Goal: Obtain resource: Download file/media

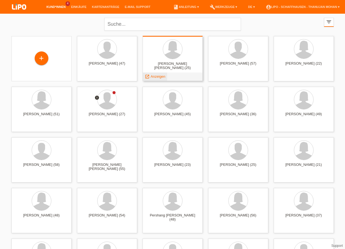
click at [155, 76] on span "Anzeigen" at bounding box center [158, 76] width 15 height 4
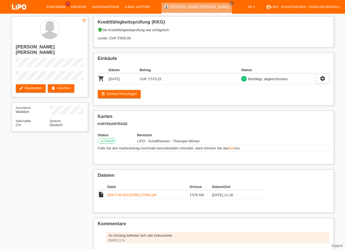
click at [16, 8] on img at bounding box center [18, 7] width 27 height 14
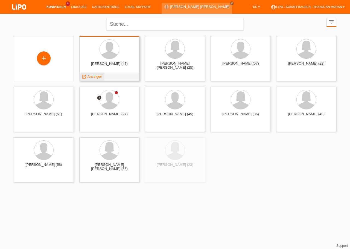
click at [98, 78] on span "Anzeigen" at bounding box center [94, 76] width 15 height 4
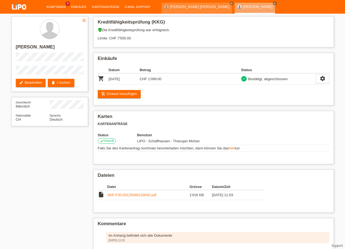
click at [23, 7] on img at bounding box center [18, 7] width 27 height 14
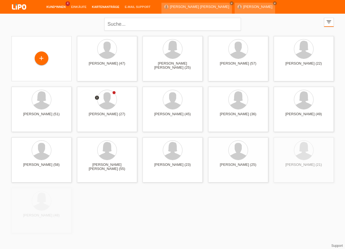
click at [100, 8] on link "Kartenanträge" at bounding box center [105, 6] width 33 height 3
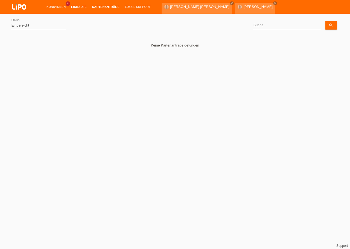
click at [75, 8] on link "Einkäufe" at bounding box center [78, 6] width 21 height 3
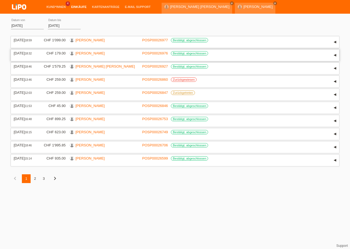
click at [90, 55] on link "[PERSON_NAME]" at bounding box center [89, 53] width 29 height 4
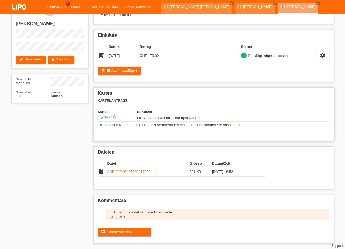
scroll to position [28, 0]
click at [132, 169] on link "SKP-F30-00125090217390.pdf" at bounding box center [131, 171] width 49 height 4
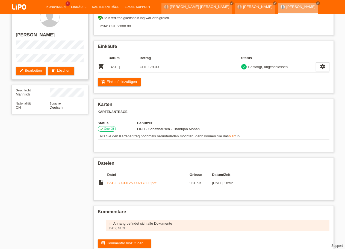
scroll to position [0, 0]
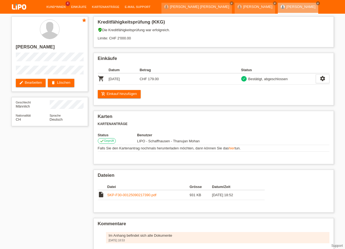
click at [24, 10] on img at bounding box center [18, 7] width 27 height 14
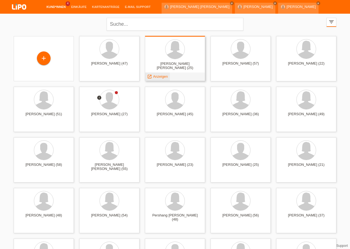
click at [156, 75] on span "Anzeigen" at bounding box center [160, 76] width 15 height 4
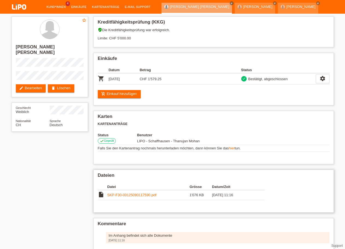
click at [127, 197] on link "SKP-F30-00125090117590.pdf" at bounding box center [131, 195] width 49 height 4
click at [14, 9] on img at bounding box center [18, 7] width 27 height 14
